Goal: Information Seeking & Learning: Stay updated

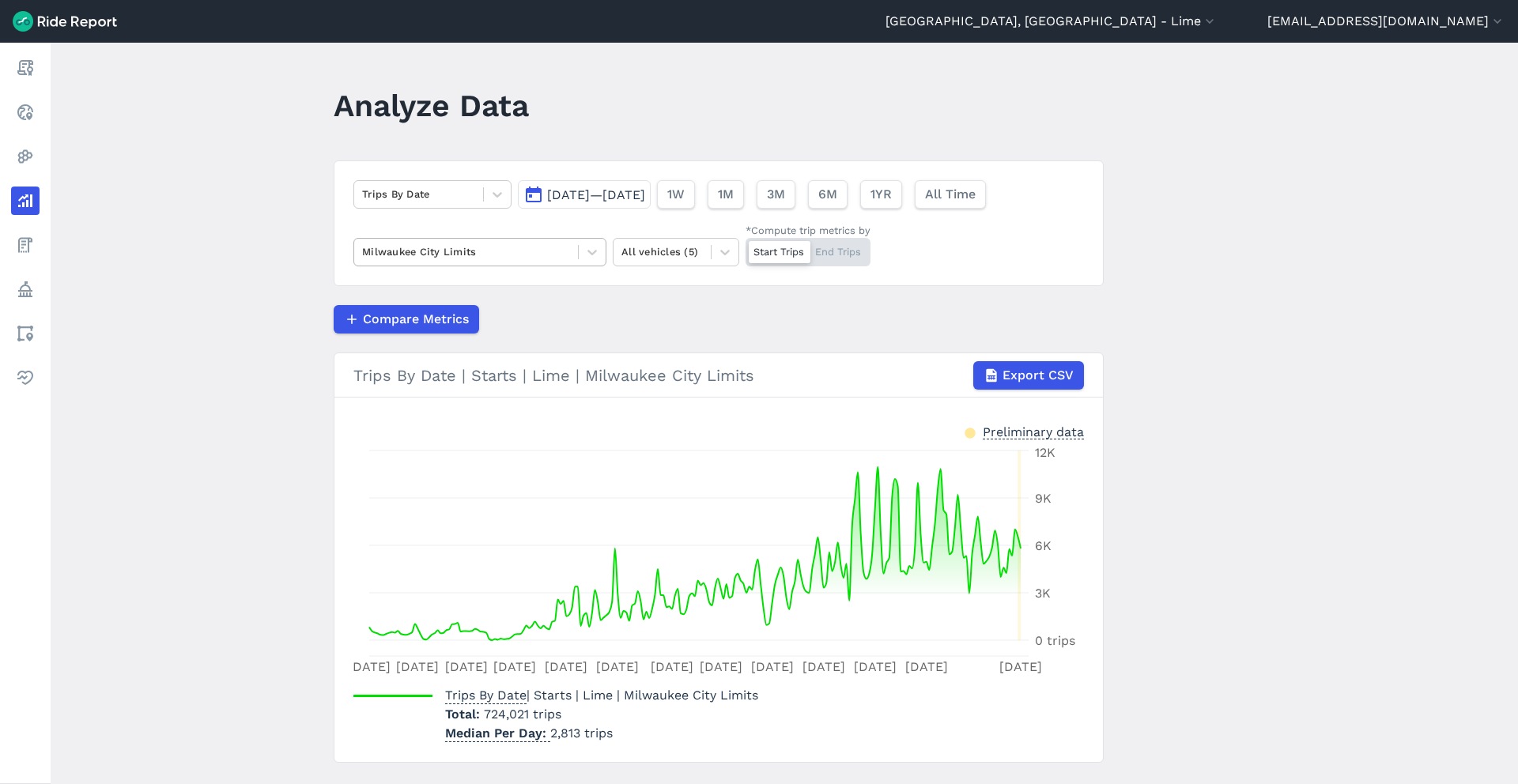
click at [444, 244] on div at bounding box center [466, 251] width 208 height 18
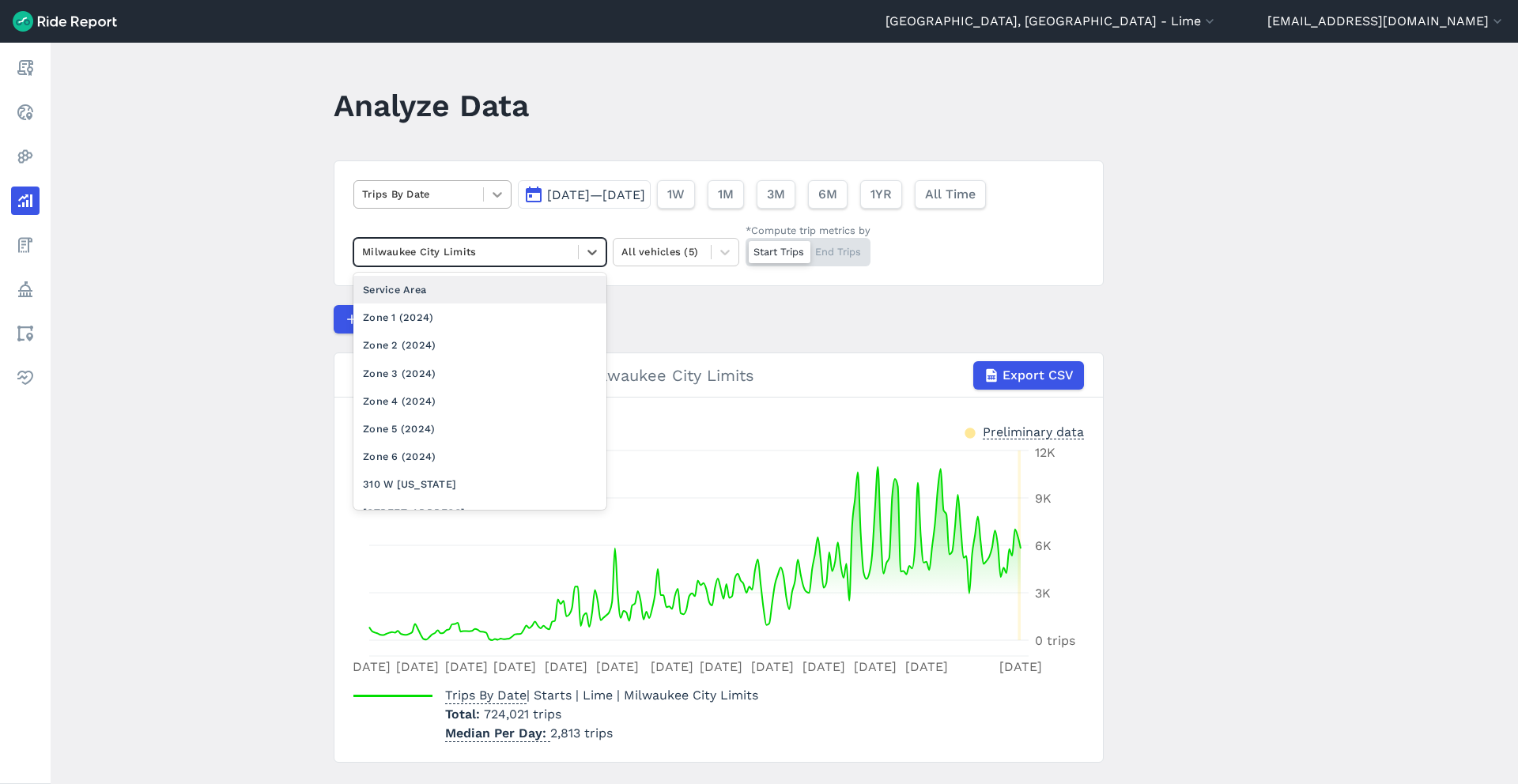
click at [485, 185] on div at bounding box center [496, 194] width 26 height 26
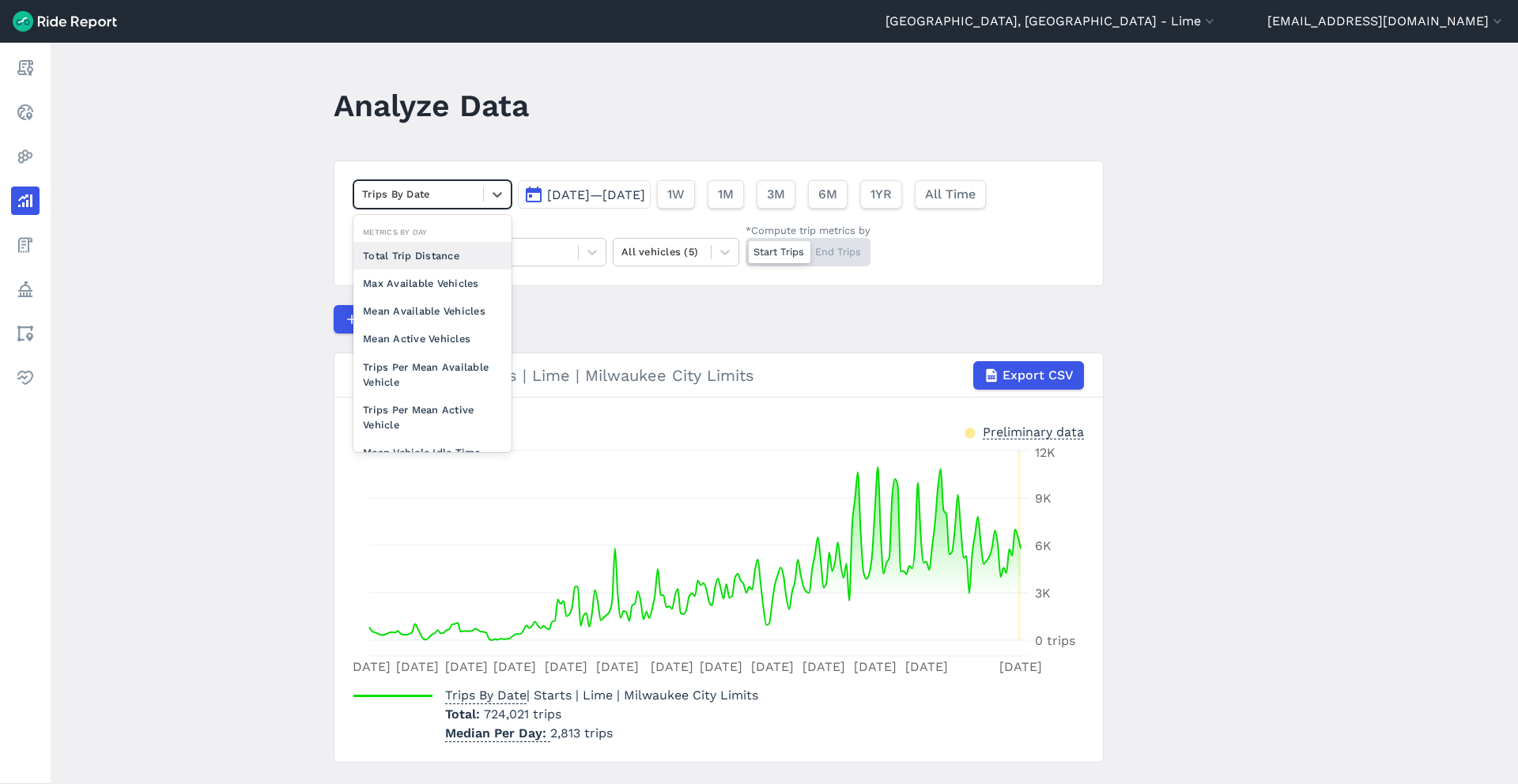
scroll to position [114, 0]
click at [478, 281] on div "Max Available Vehicles" at bounding box center [432, 282] width 158 height 27
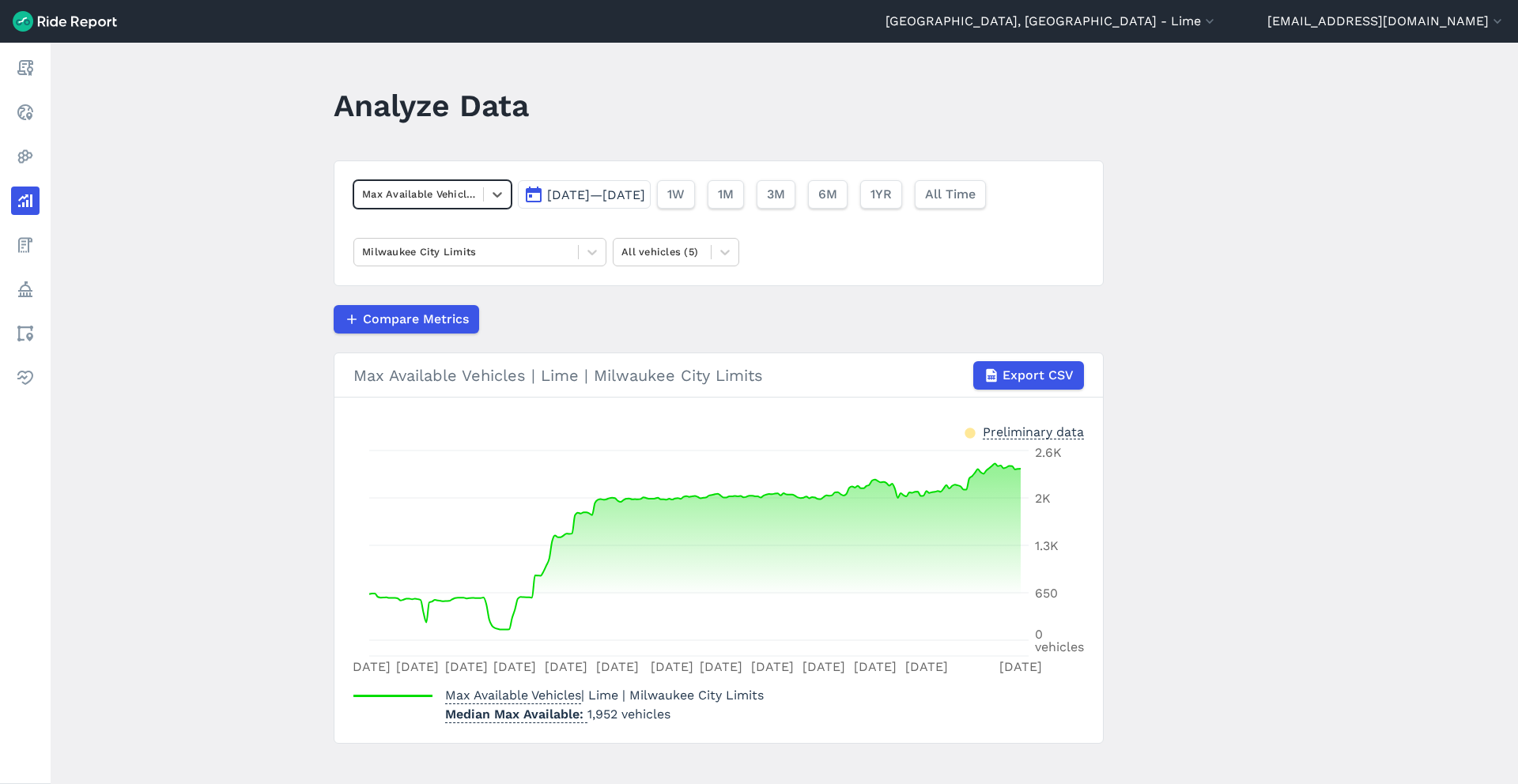
click at [645, 202] on span "[DATE]—[DATE]" at bounding box center [595, 195] width 98 height 15
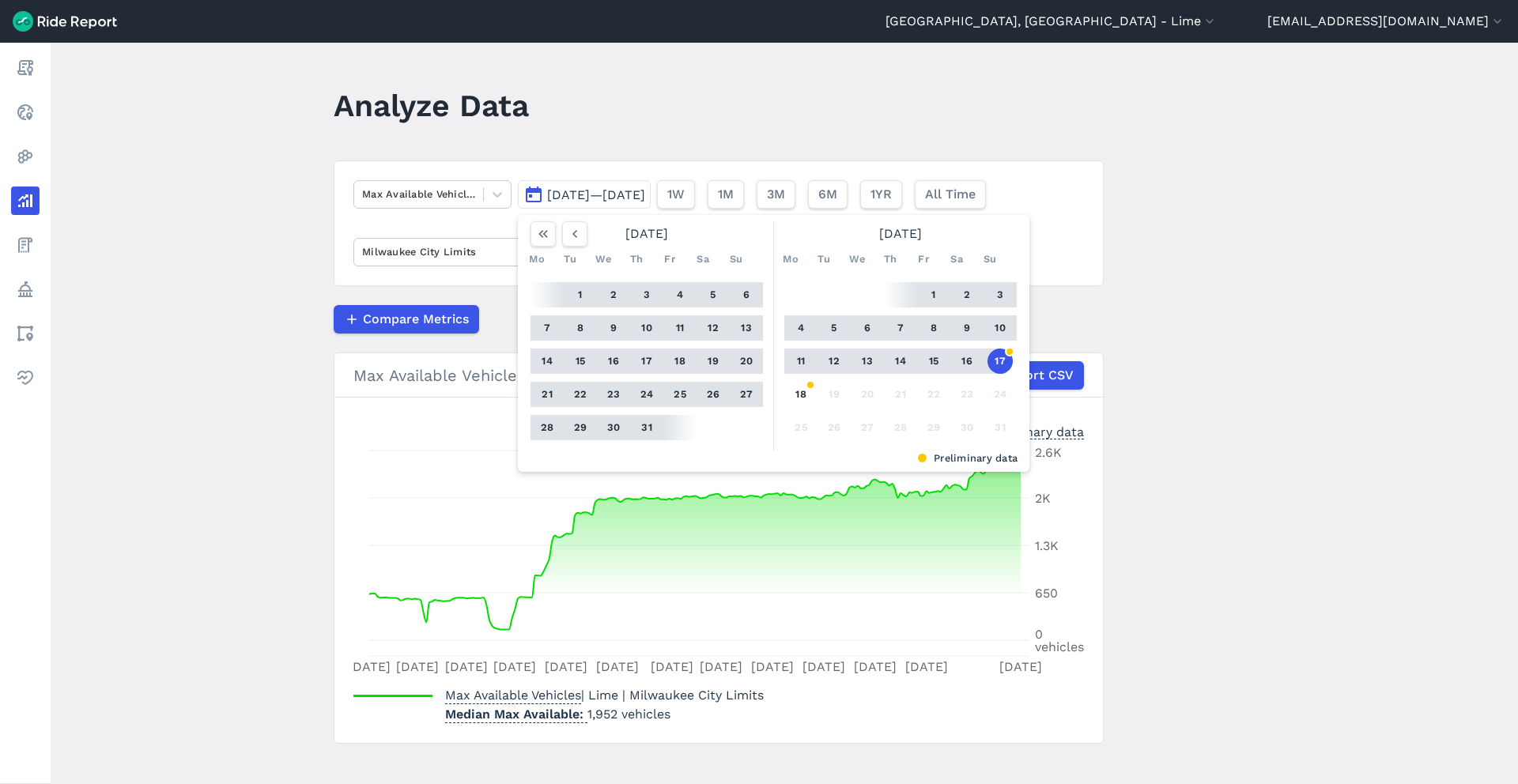
click at [923, 295] on button "1" at bounding box center [934, 295] width 26 height 26
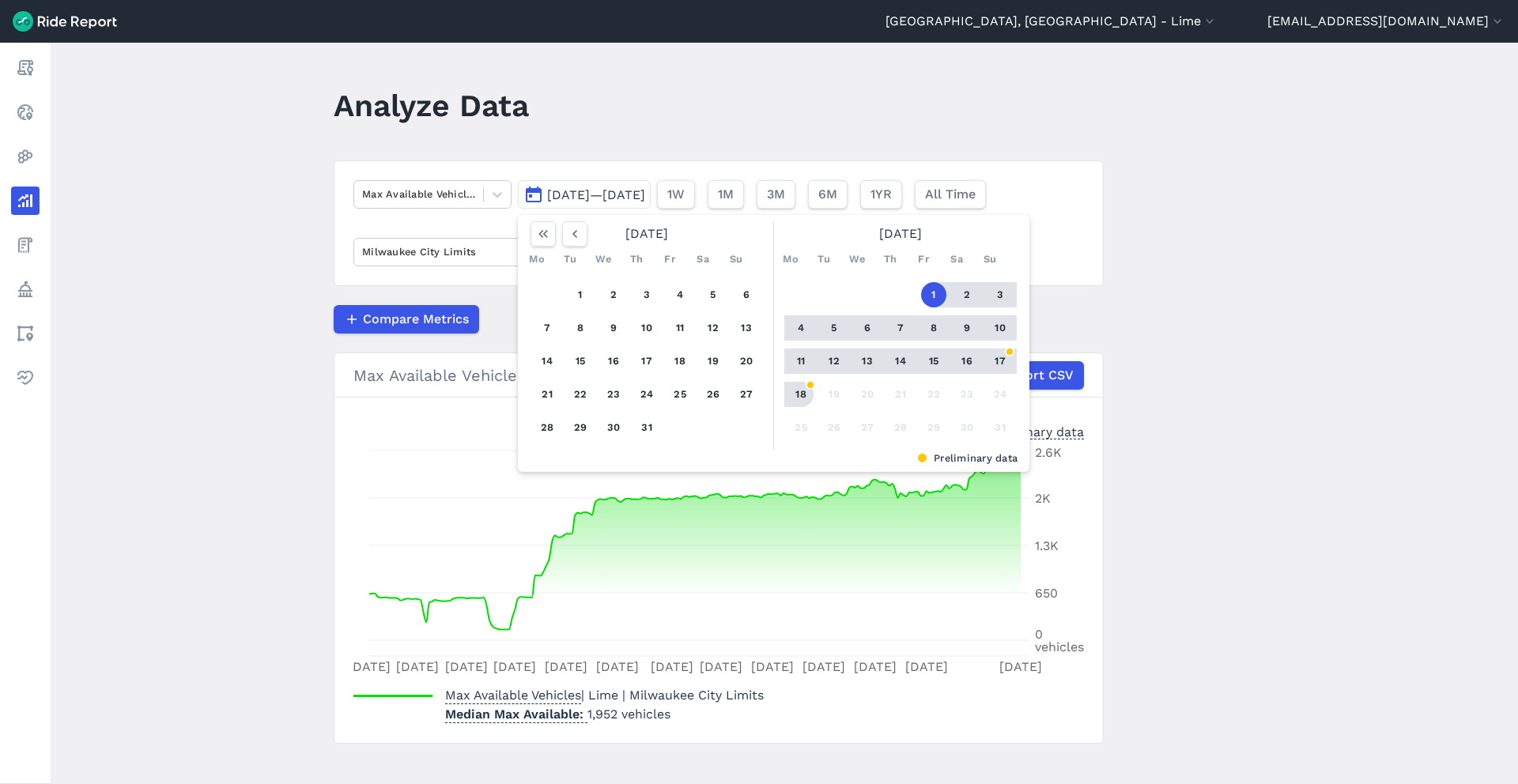
click at [803, 385] on button "18" at bounding box center [801, 395] width 26 height 26
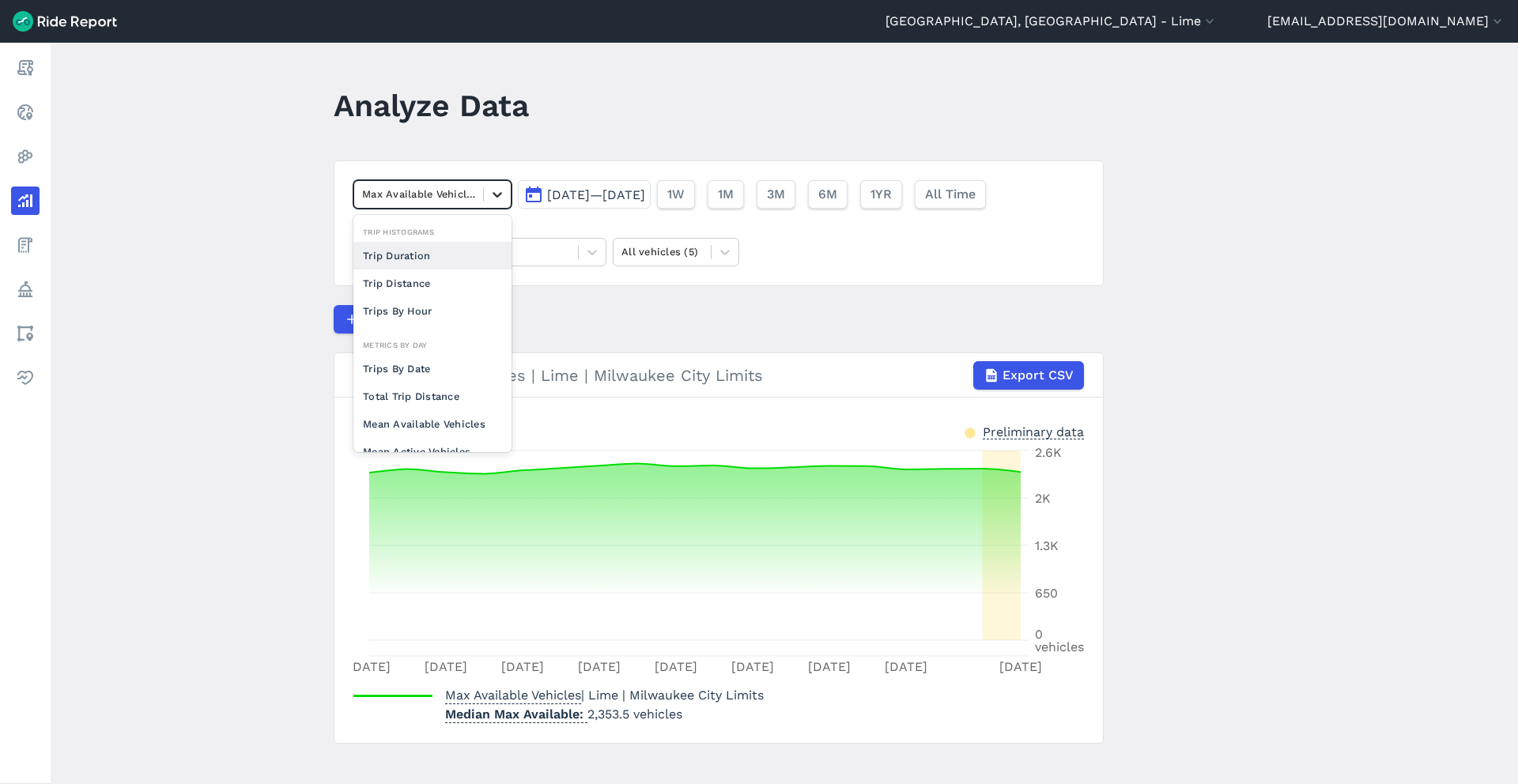
click at [485, 195] on div at bounding box center [496, 194] width 26 height 26
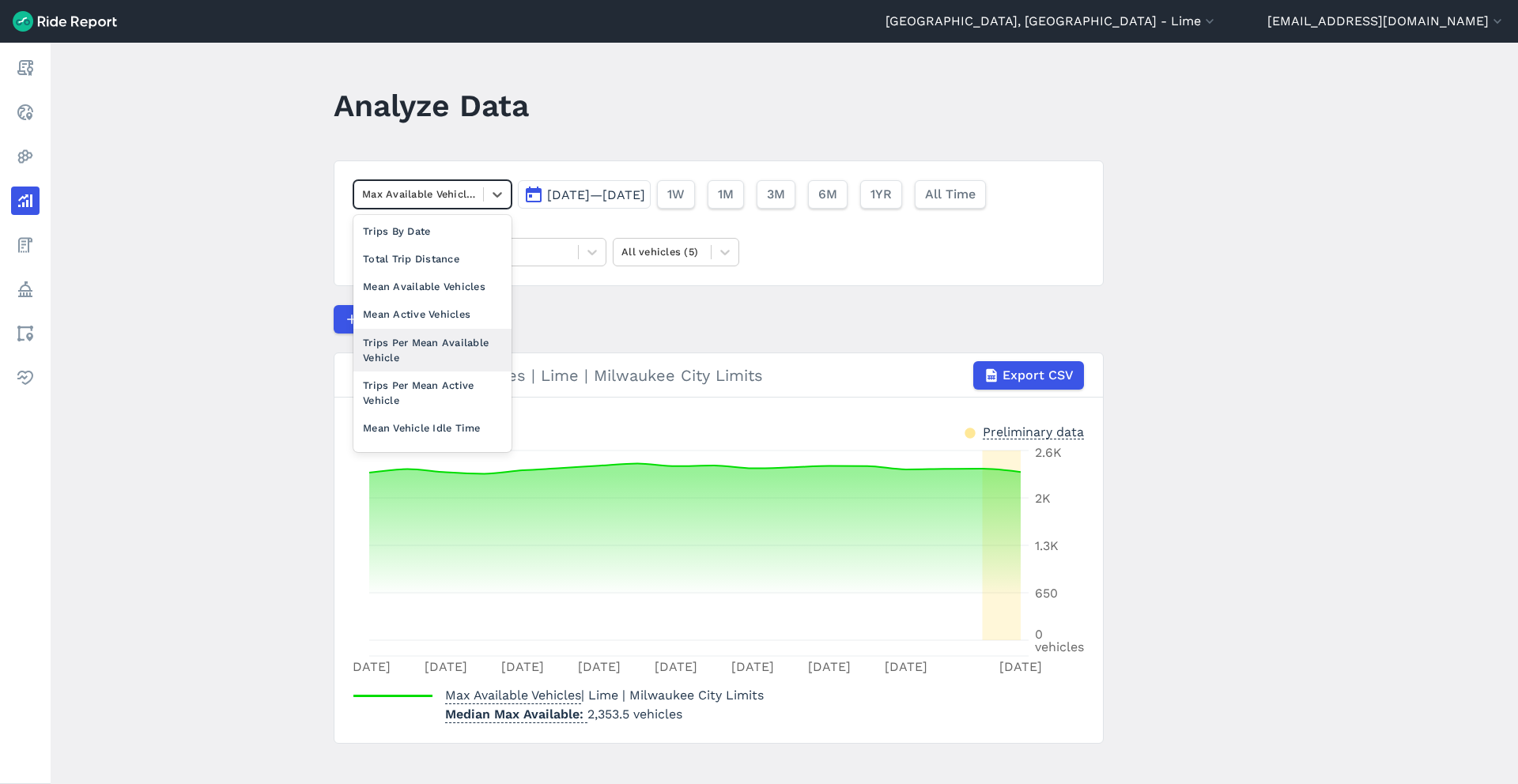
scroll to position [75, 0]
click at [450, 348] on div "Mean Available Vehicles" at bounding box center [432, 348] width 158 height 27
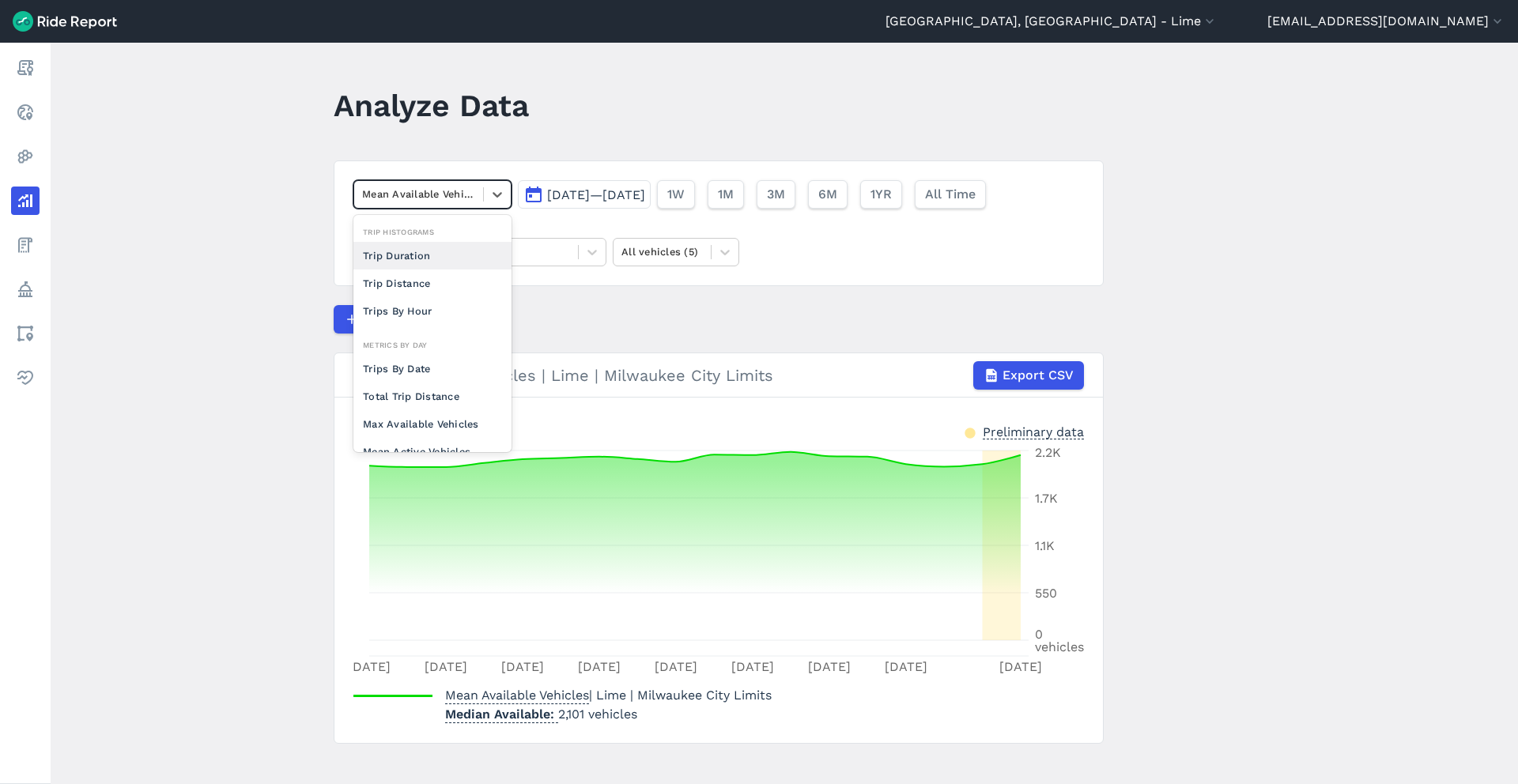
click at [429, 185] on div at bounding box center [419, 194] width 113 height 18
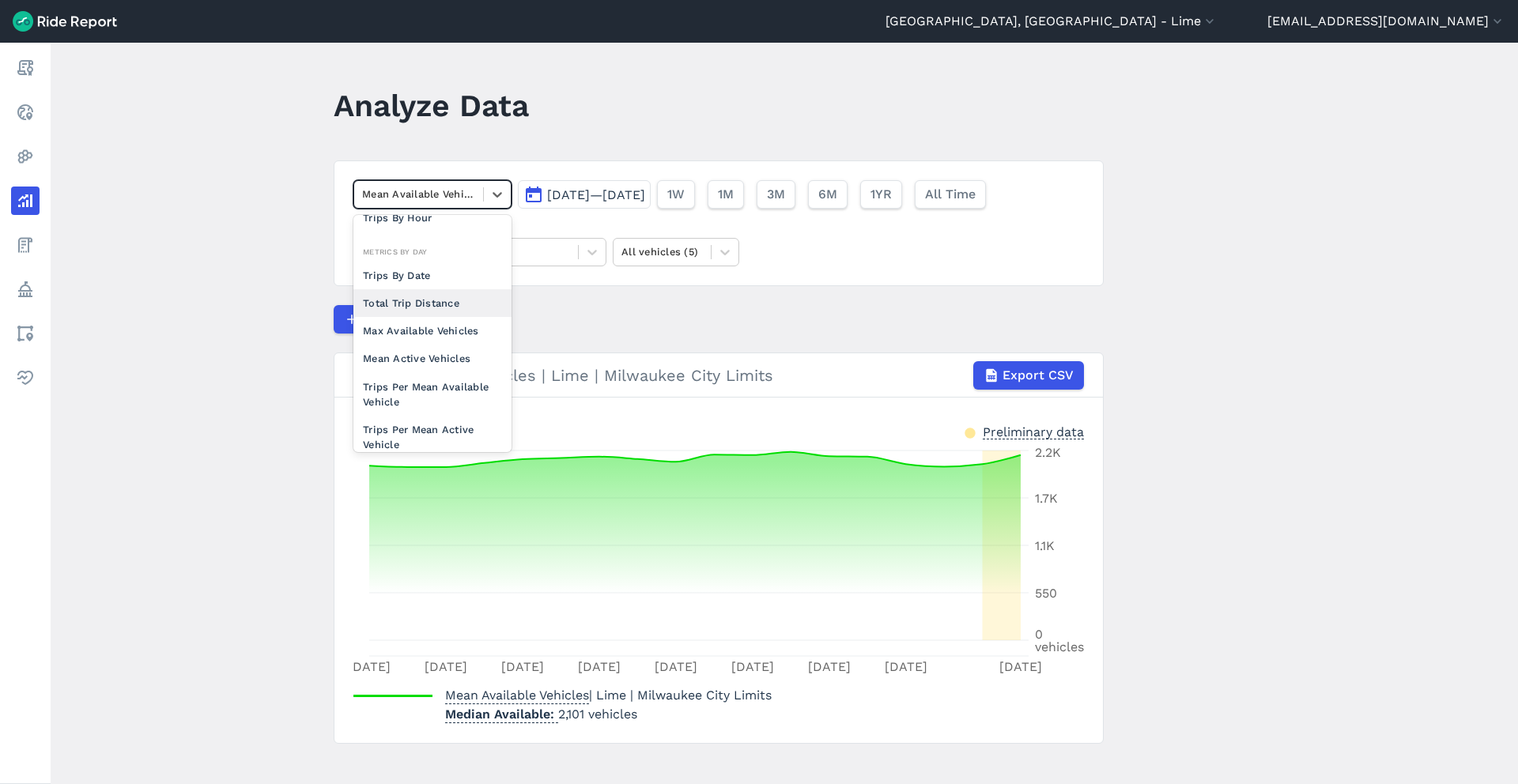
scroll to position [96, 0]
click at [460, 354] on div "Mean Active Vehicles" at bounding box center [432, 356] width 158 height 27
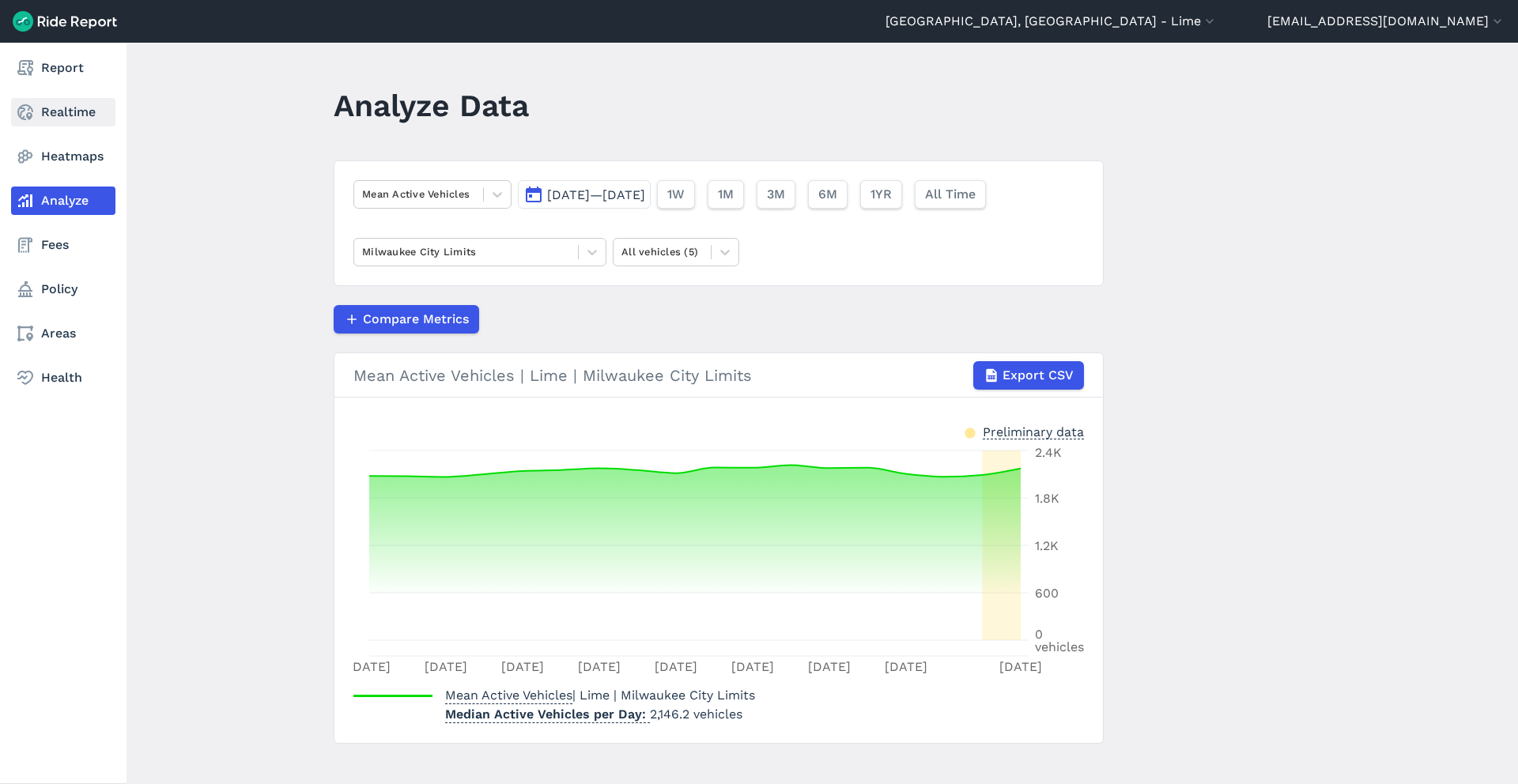
click at [79, 114] on link "Realtime" at bounding box center [63, 112] width 104 height 28
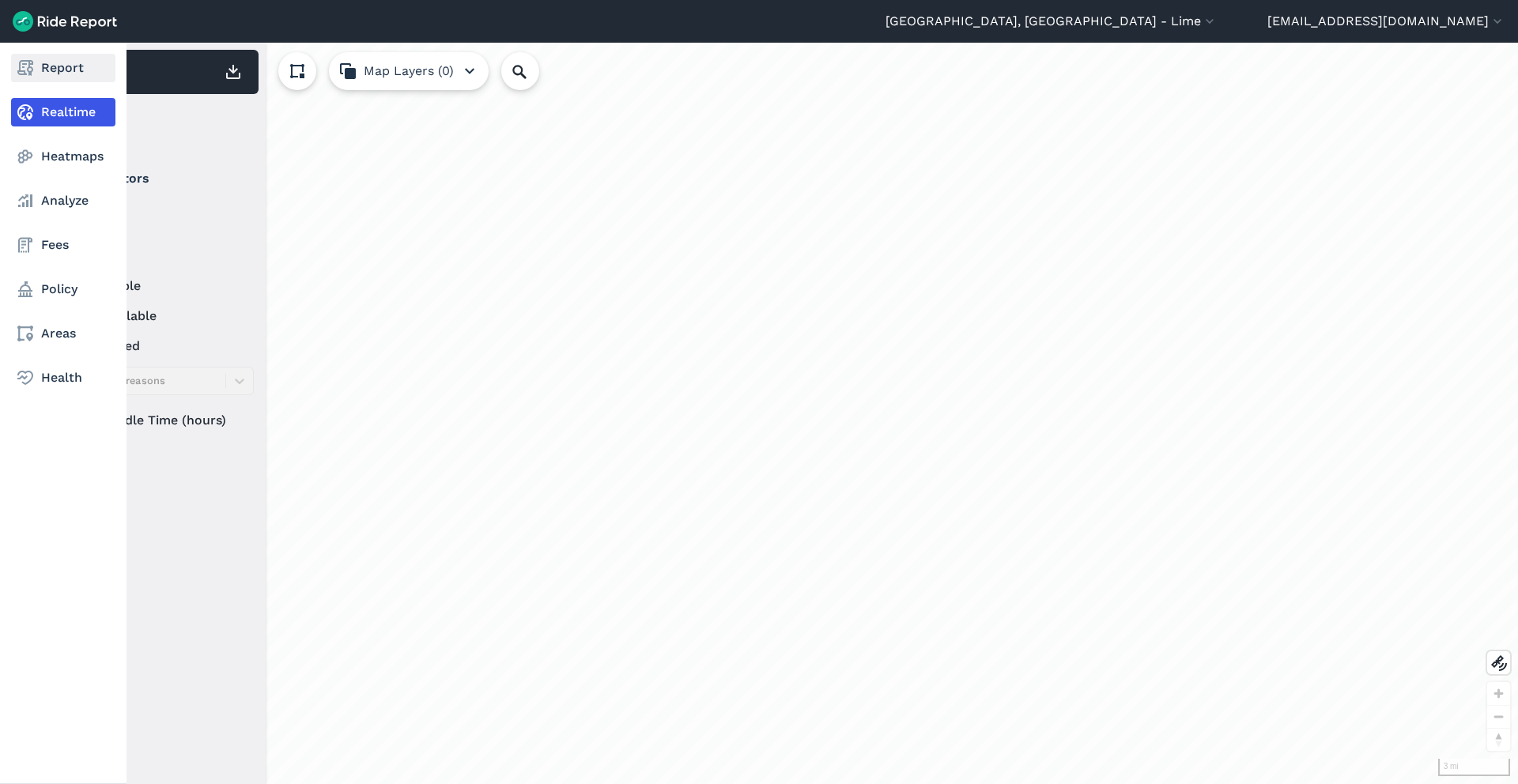
click at [77, 65] on link "Report" at bounding box center [63, 67] width 104 height 28
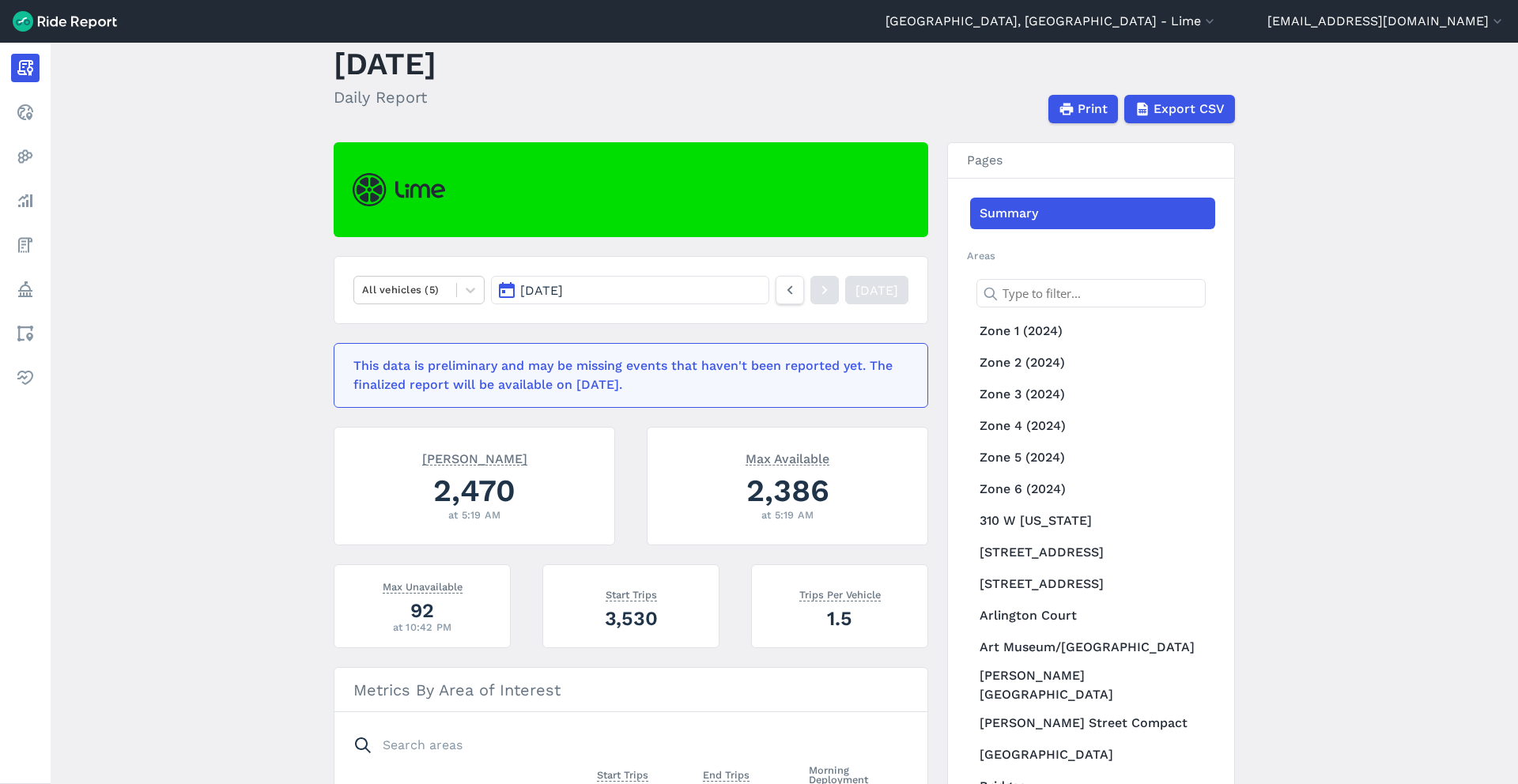
scroll to position [43, 0]
click at [781, 287] on icon at bounding box center [789, 290] width 17 height 19
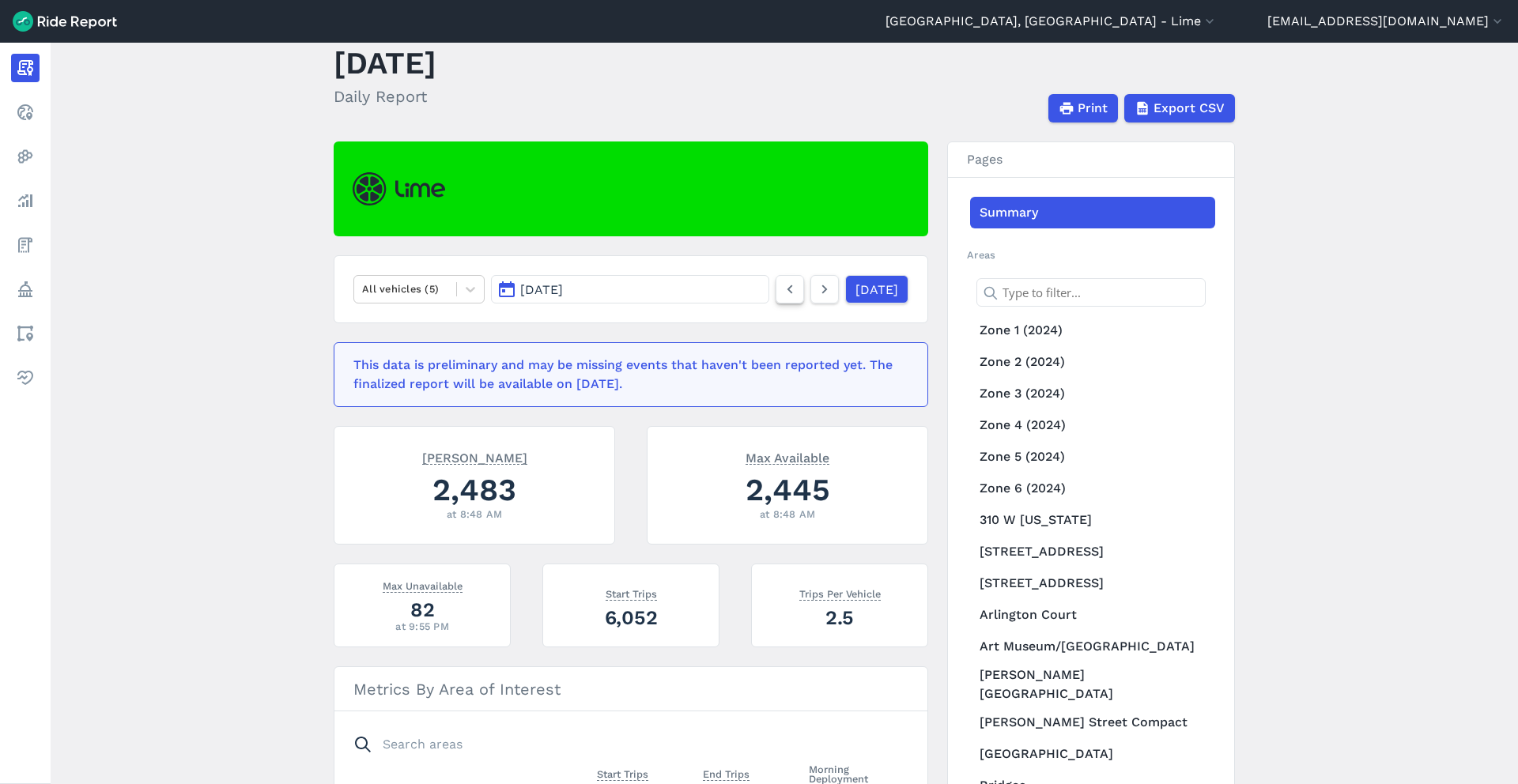
click at [788, 287] on use at bounding box center [790, 290] width 5 height 9
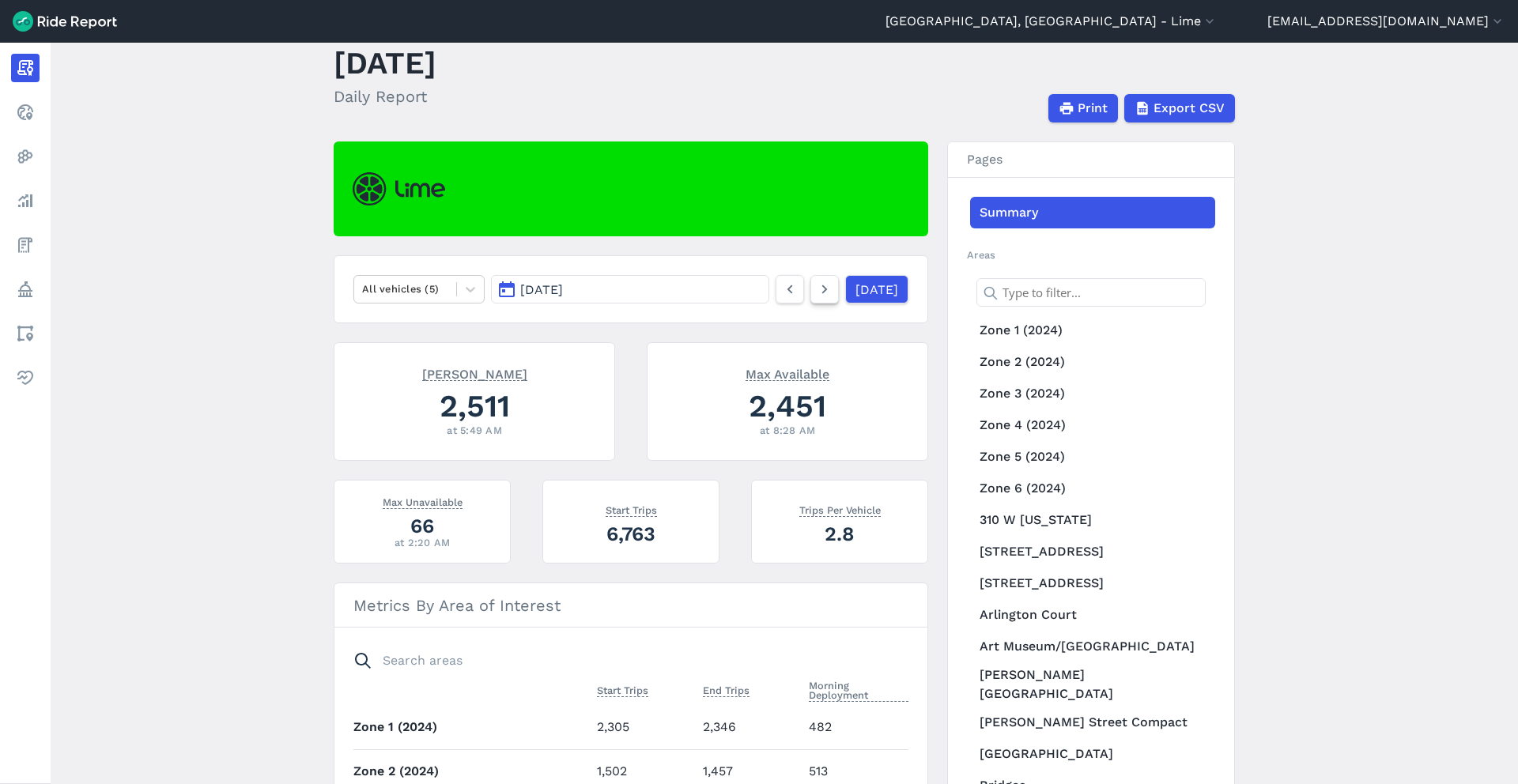
click at [816, 290] on icon at bounding box center [824, 290] width 17 height 19
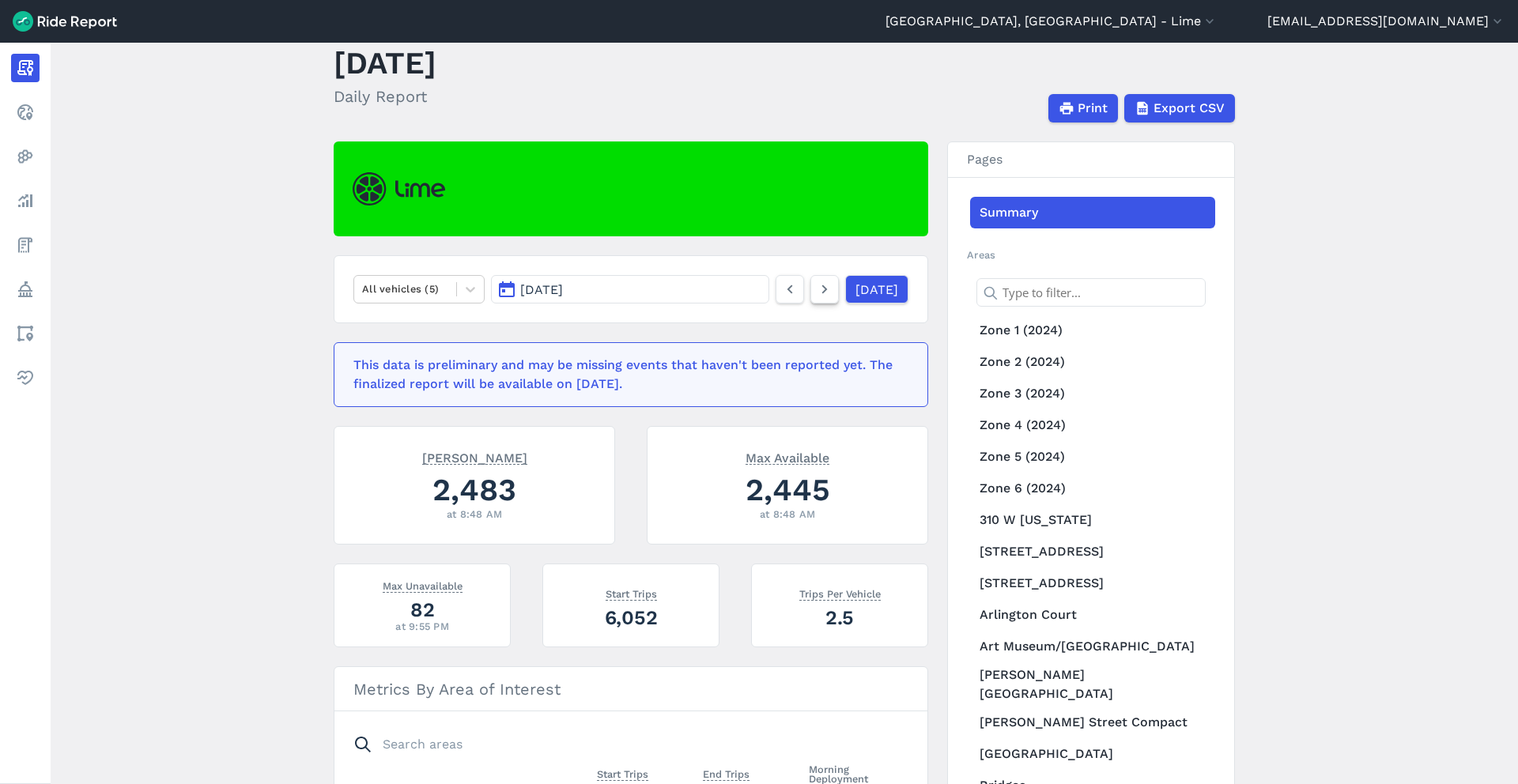
click at [816, 290] on icon at bounding box center [824, 290] width 17 height 19
click at [781, 296] on icon at bounding box center [789, 290] width 17 height 19
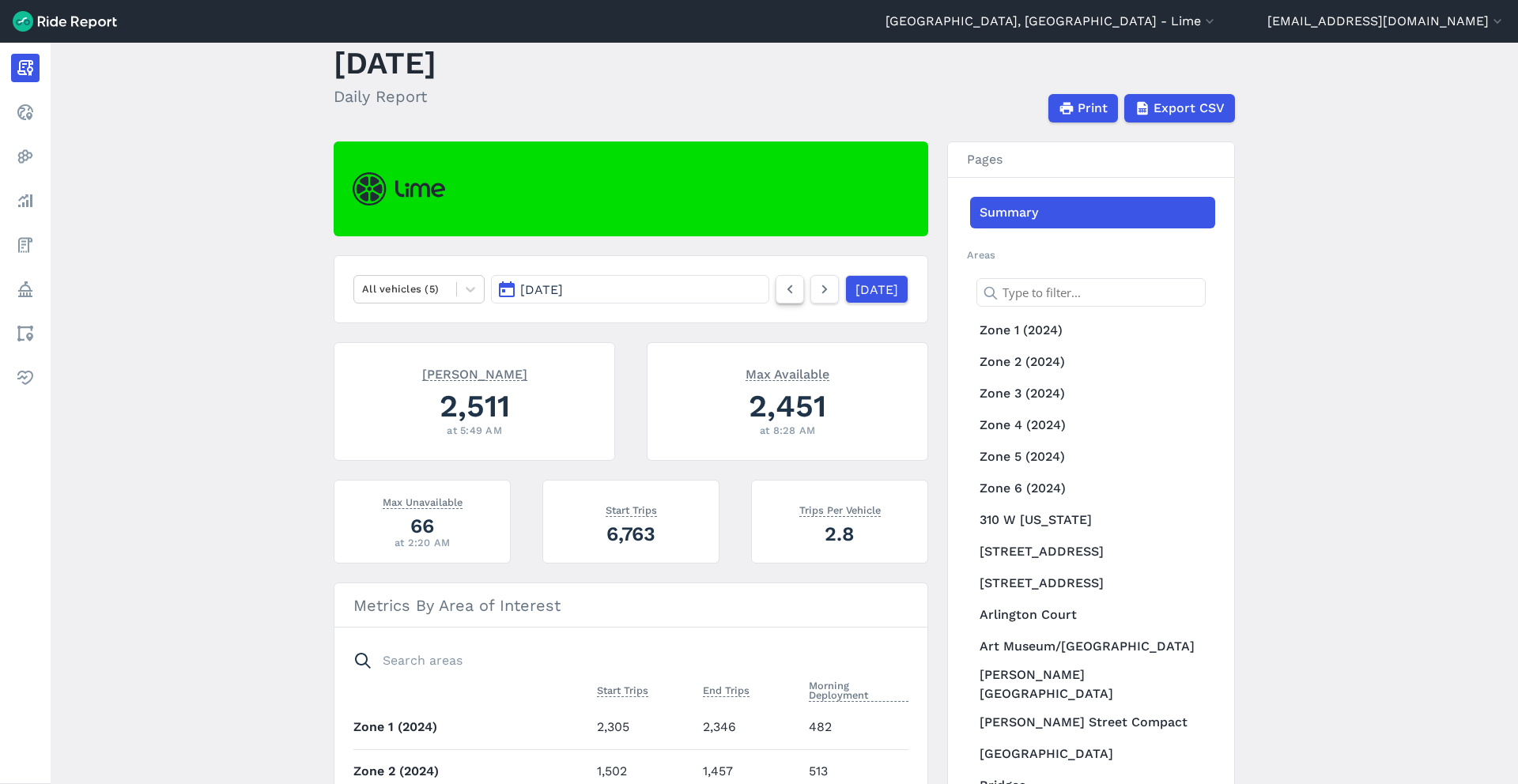
click at [781, 296] on icon at bounding box center [789, 290] width 17 height 19
click at [816, 291] on icon at bounding box center [824, 290] width 17 height 19
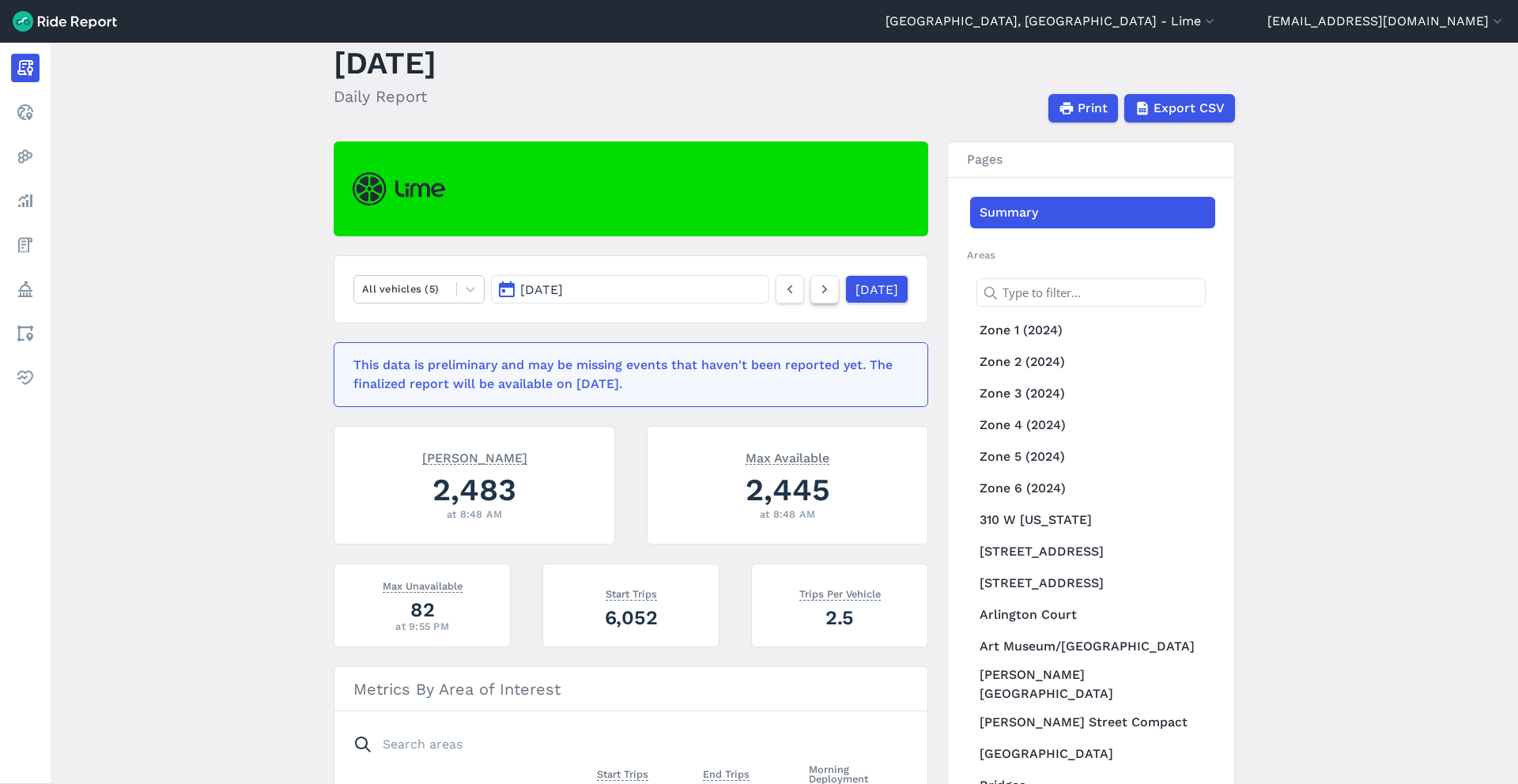
click at [816, 291] on icon at bounding box center [824, 290] width 17 height 19
